Goal: Task Accomplishment & Management: Complete application form

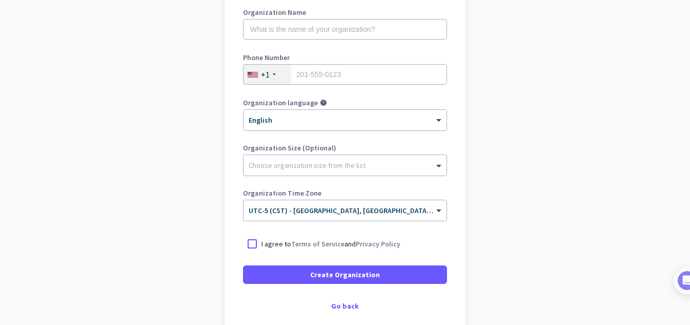
scroll to position [152, 0]
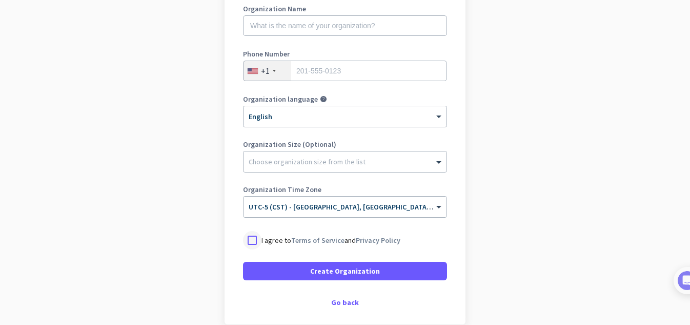
click at [254, 244] on div at bounding box center [252, 240] width 18 height 18
click at [322, 68] on input "tel" at bounding box center [345, 71] width 204 height 21
type input "2105292276"
click at [377, 154] on div at bounding box center [345, 159] width 203 height 10
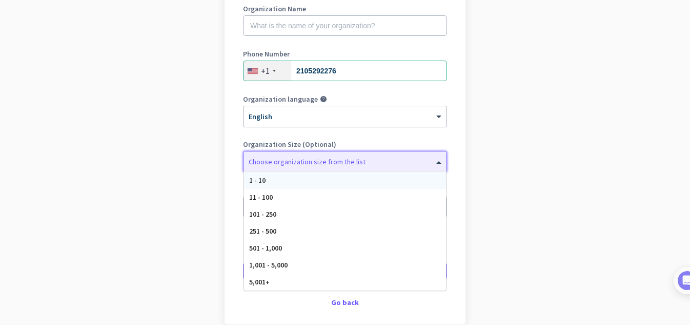
click at [256, 180] on span "1 - 10" at bounding box center [257, 179] width 16 height 9
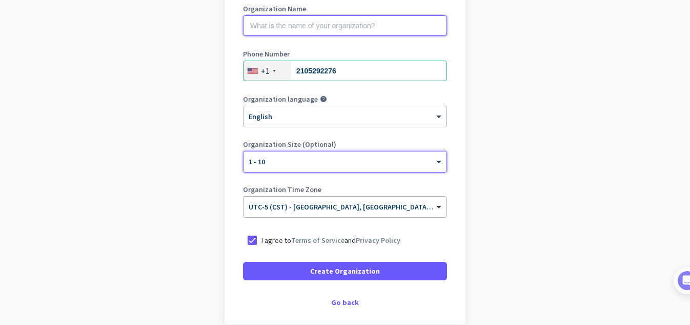
click at [291, 32] on input "text" at bounding box center [345, 25] width 204 height 21
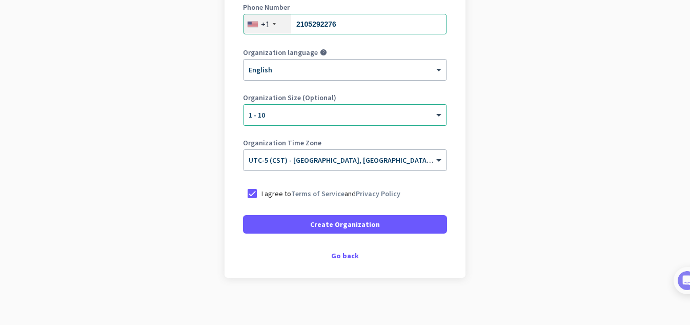
scroll to position [203, 0]
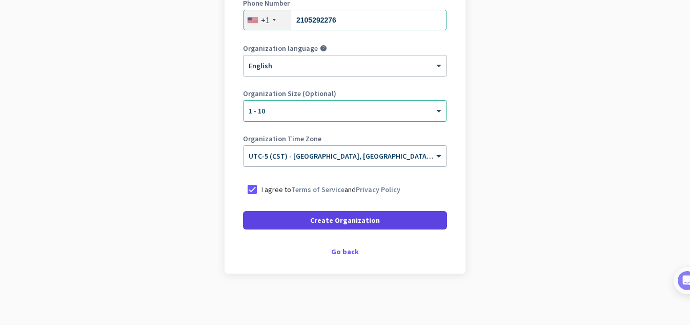
type input "[PERSON_NAME]"
click at [248, 220] on span at bounding box center [345, 220] width 204 height 25
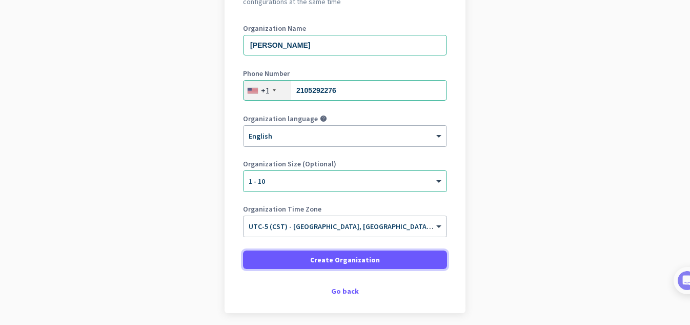
scroll to position [134, 0]
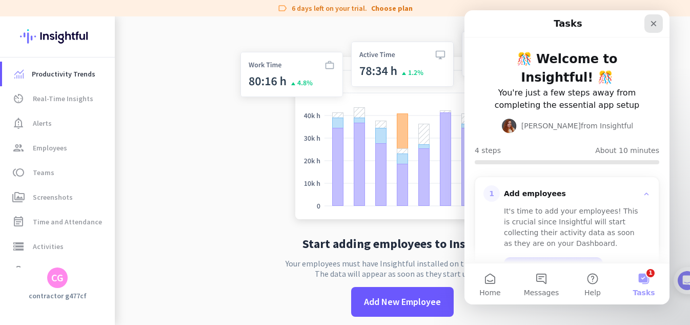
click at [650, 26] on icon "Close" at bounding box center [654, 23] width 8 height 8
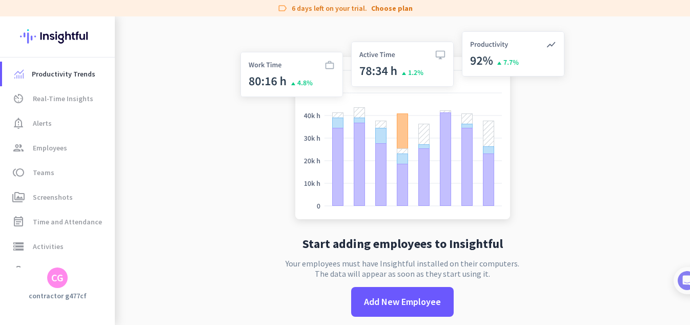
scroll to position [16, 0]
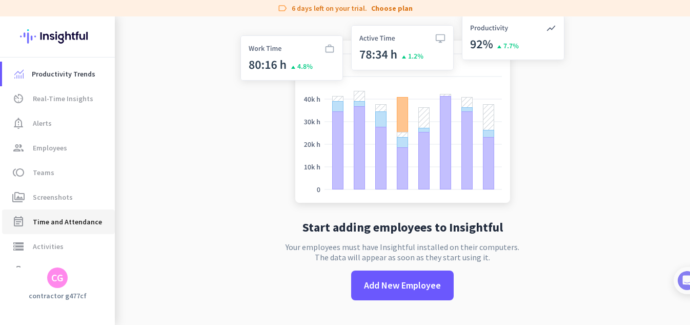
click at [46, 221] on span "Time and Attendance" at bounding box center [67, 221] width 69 height 12
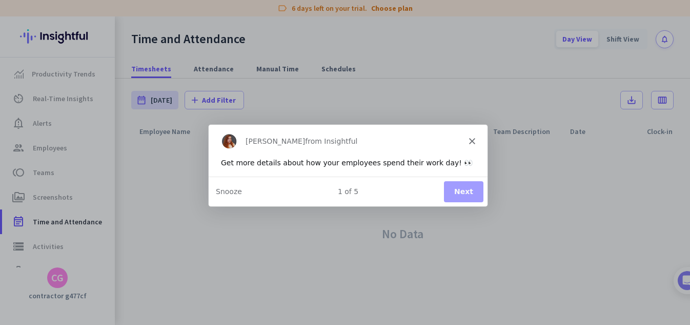
click at [471, 137] on icon "Close" at bounding box center [472, 140] width 6 height 6
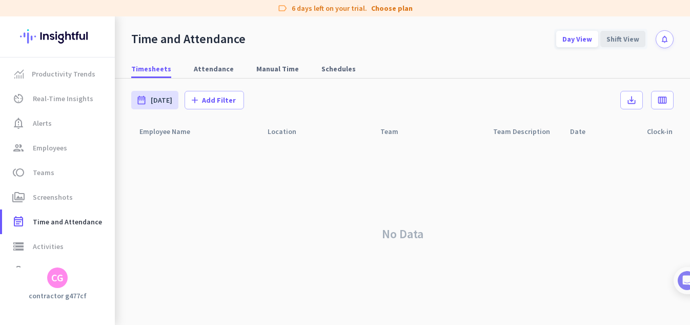
click at [614, 40] on div "Shift View" at bounding box center [623, 39] width 45 height 16
